Goal: Use online tool/utility: Utilize a website feature to perform a specific function

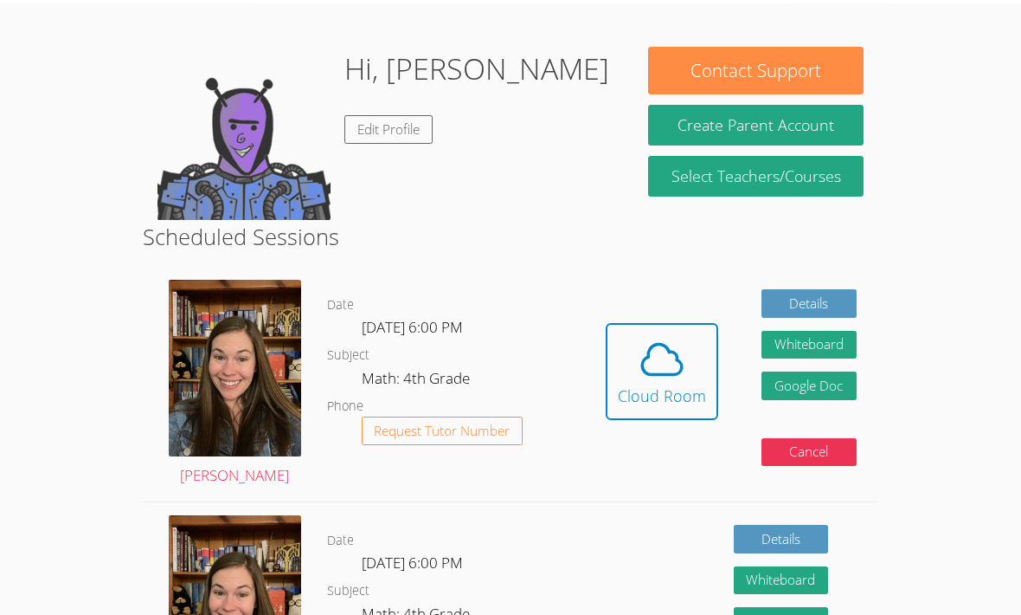
scroll to position [63, 0]
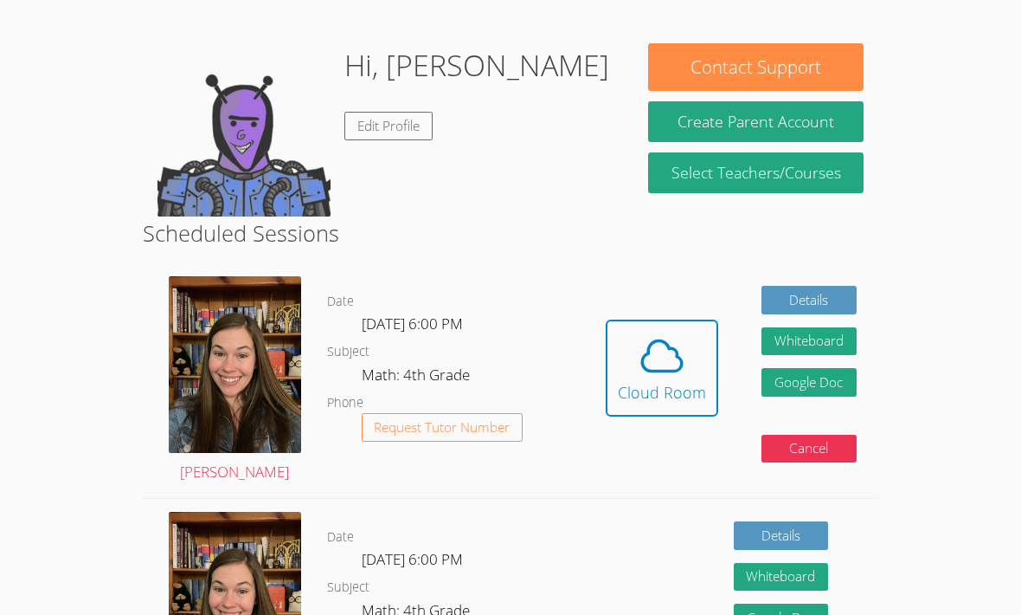
click at [660, 396] on div "Cloud Room" at bounding box center [662, 392] width 88 height 24
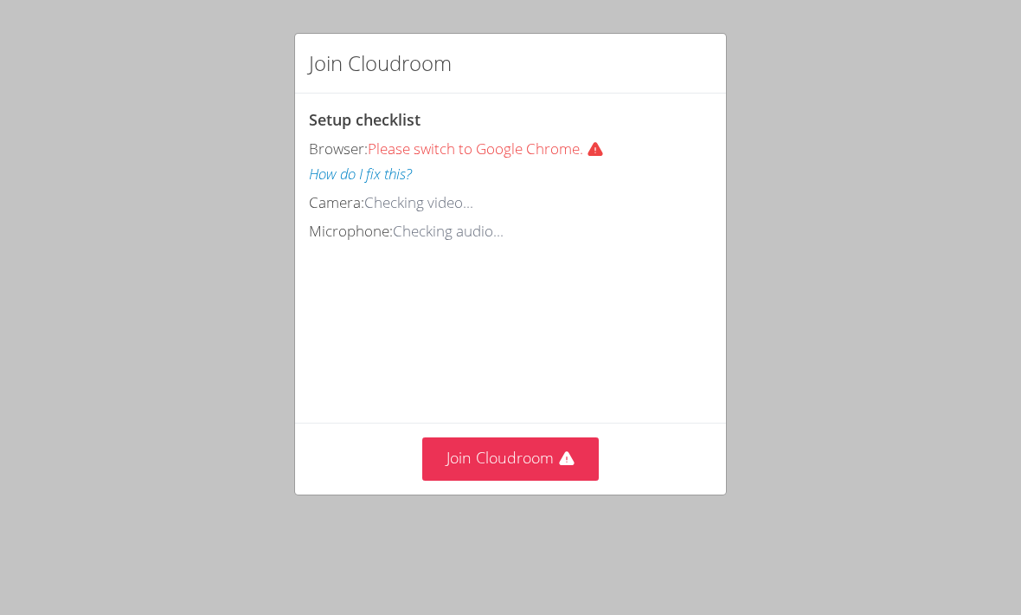
click at [562, 453] on icon at bounding box center [566, 458] width 15 height 14
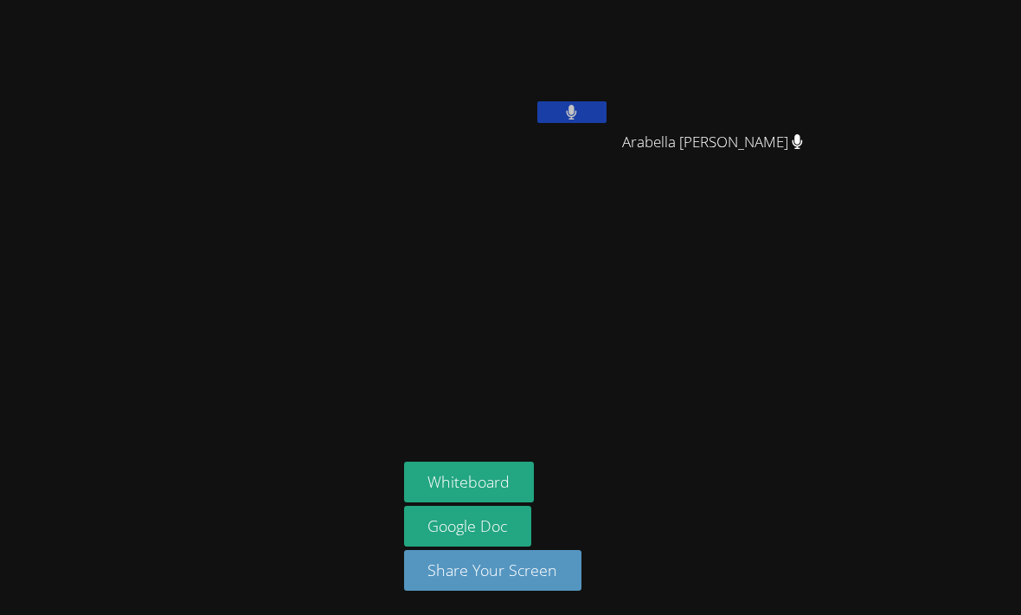
click at [594, 106] on button at bounding box center [571, 112] width 69 height 22
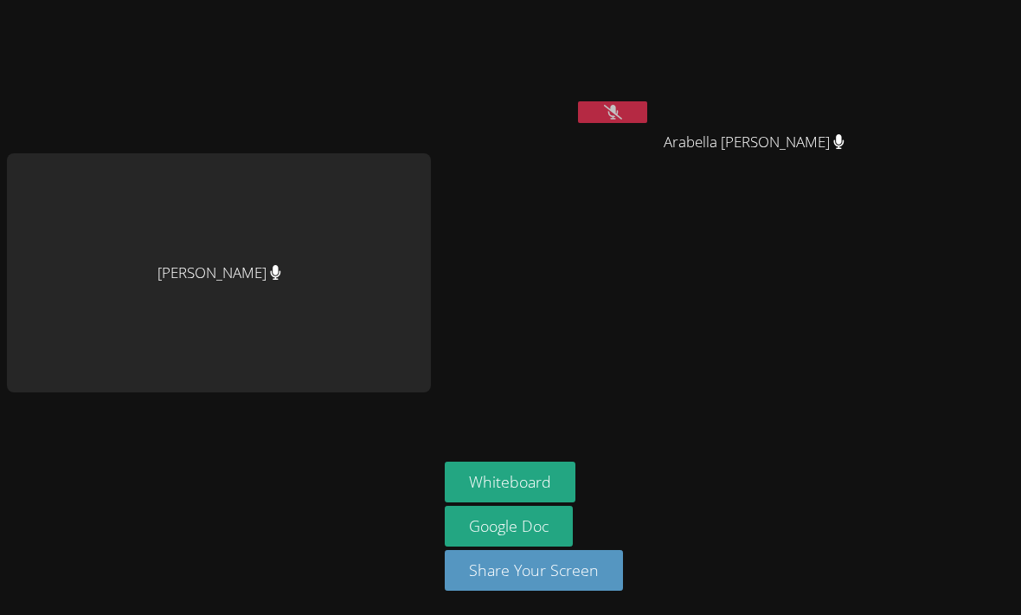
click at [589, 120] on button at bounding box center [612, 112] width 69 height 22
click at [595, 137] on div "[PERSON_NAME]" at bounding box center [548, 99] width 206 height 185
click at [599, 110] on button at bounding box center [612, 112] width 69 height 22
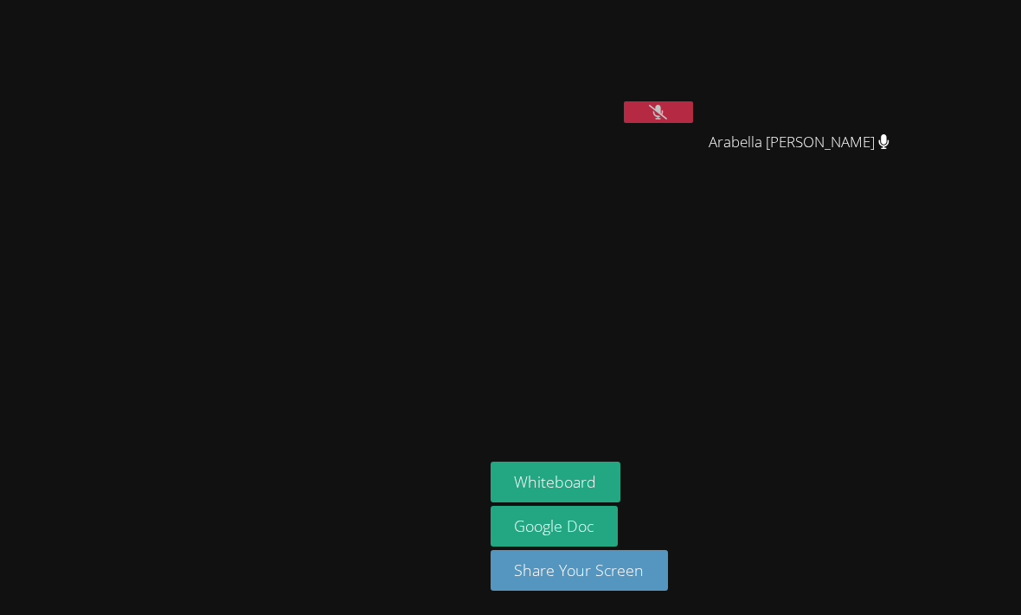
click at [649, 111] on icon at bounding box center [658, 112] width 18 height 15
click at [624, 113] on button at bounding box center [658, 112] width 69 height 22
click at [595, 94] on video at bounding box center [594, 65] width 206 height 116
click at [624, 112] on button at bounding box center [658, 112] width 69 height 22
click at [525, 502] on button "Whiteboard" at bounding box center [556, 481] width 131 height 41
